Goal: Find specific page/section: Find specific page/section

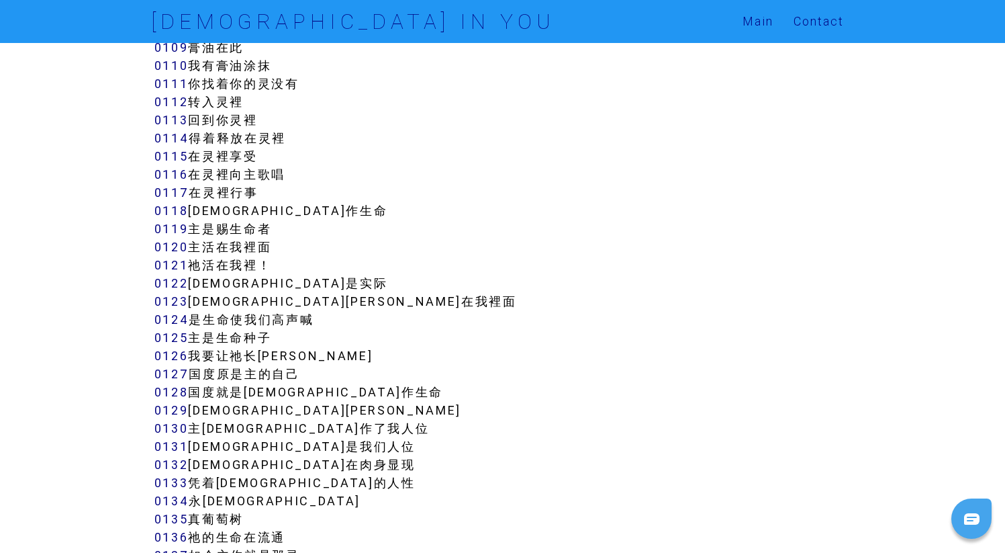
scroll to position [982, 0]
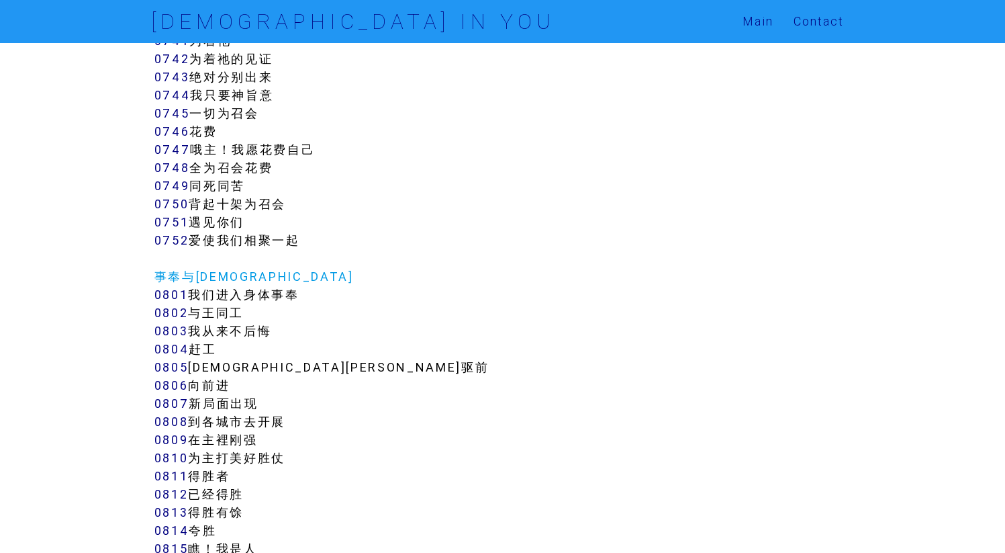
scroll to position [6041, 0]
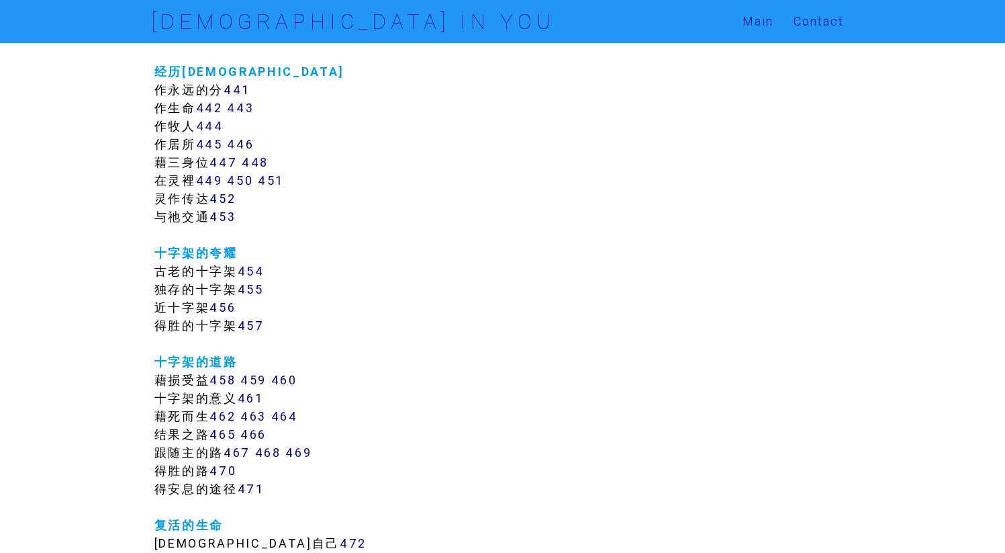
scroll to position [3739, 0]
